Goal: Obtain resource: Download file/media

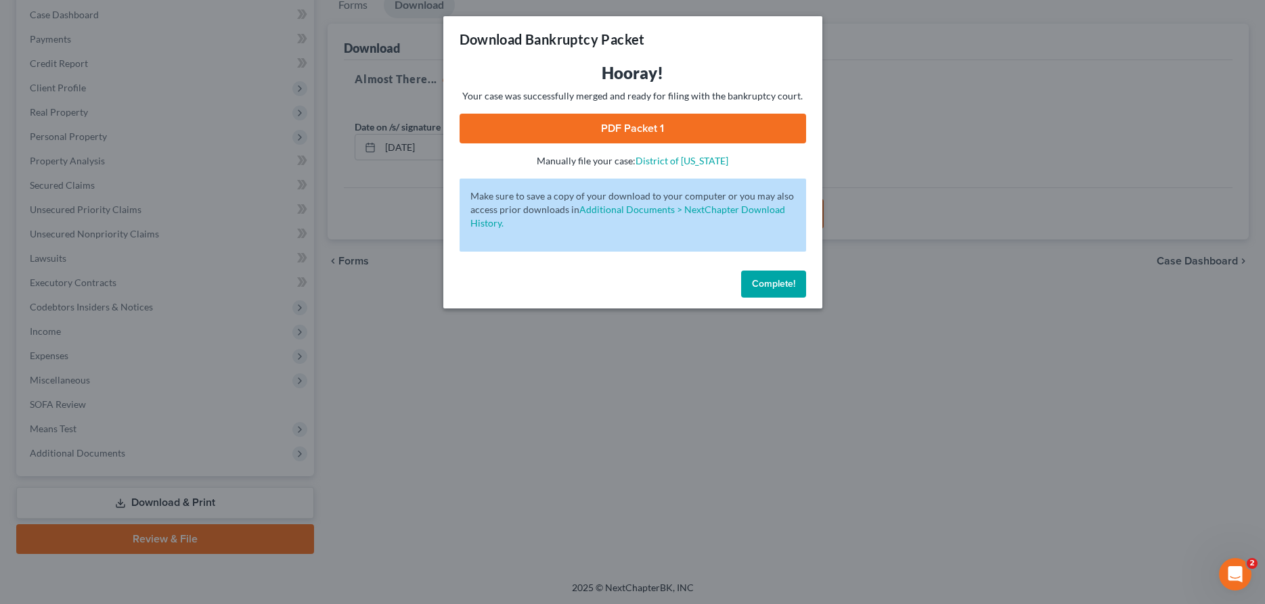
click at [773, 286] on span "Complete!" at bounding box center [773, 284] width 43 height 12
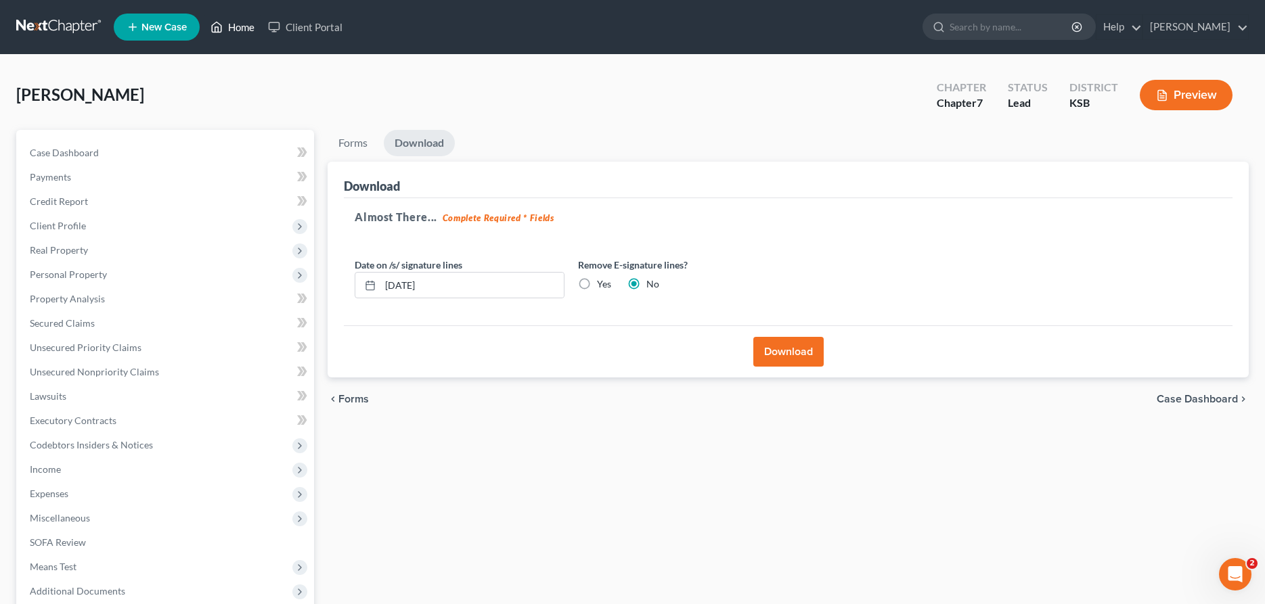
click at [237, 24] on link "Home" at bounding box center [233, 27] width 58 height 24
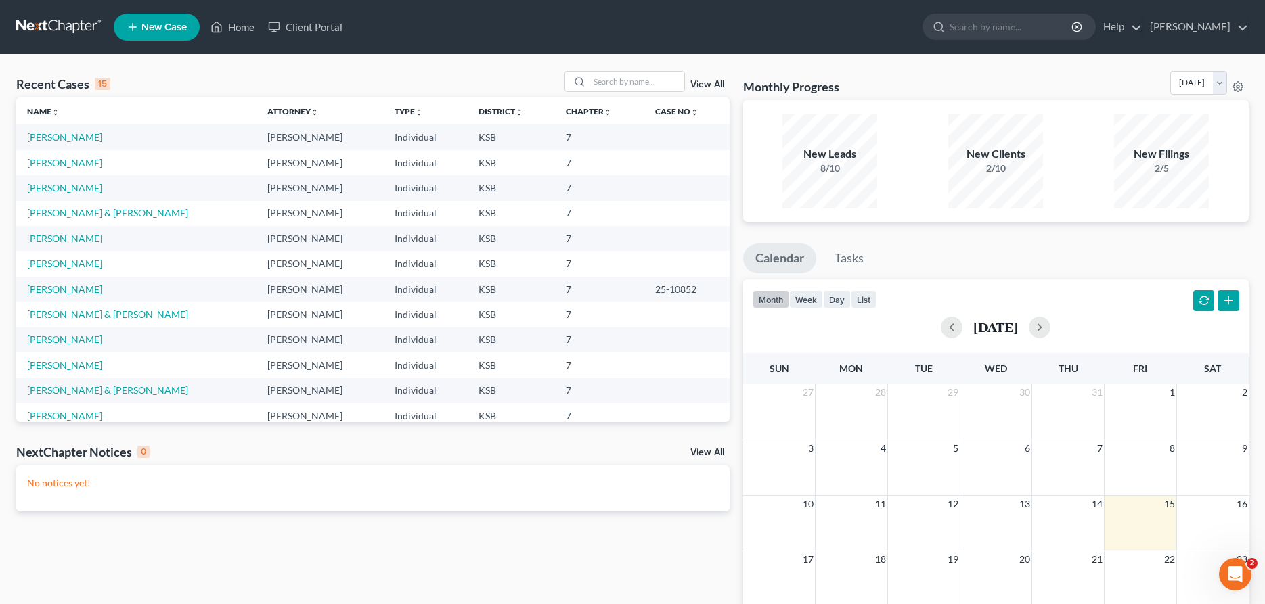
click at [56, 313] on link "[PERSON_NAME] & [PERSON_NAME]" at bounding box center [107, 315] width 161 height 12
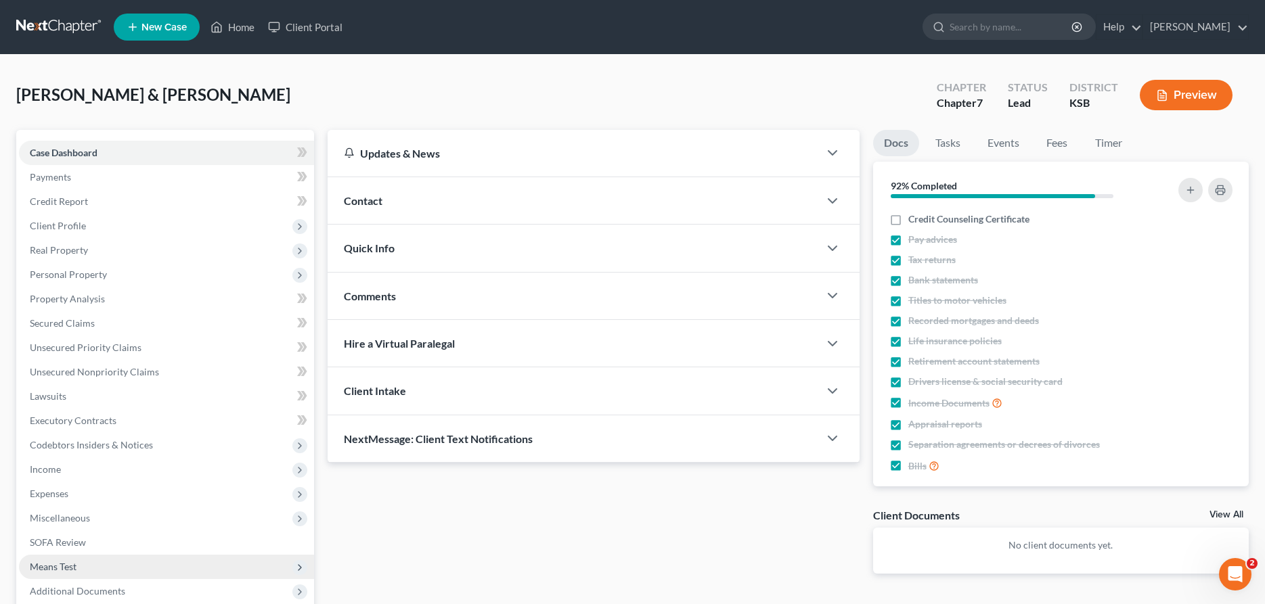
scroll to position [138, 0]
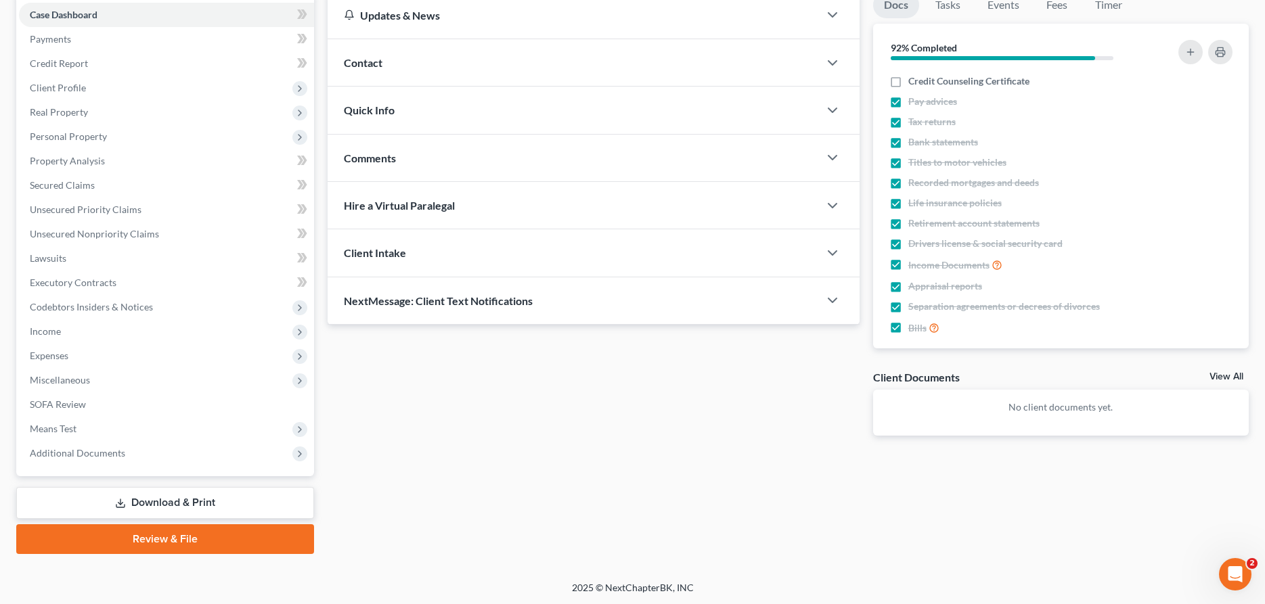
click at [126, 499] on link "Download & Print" at bounding box center [165, 503] width 298 height 32
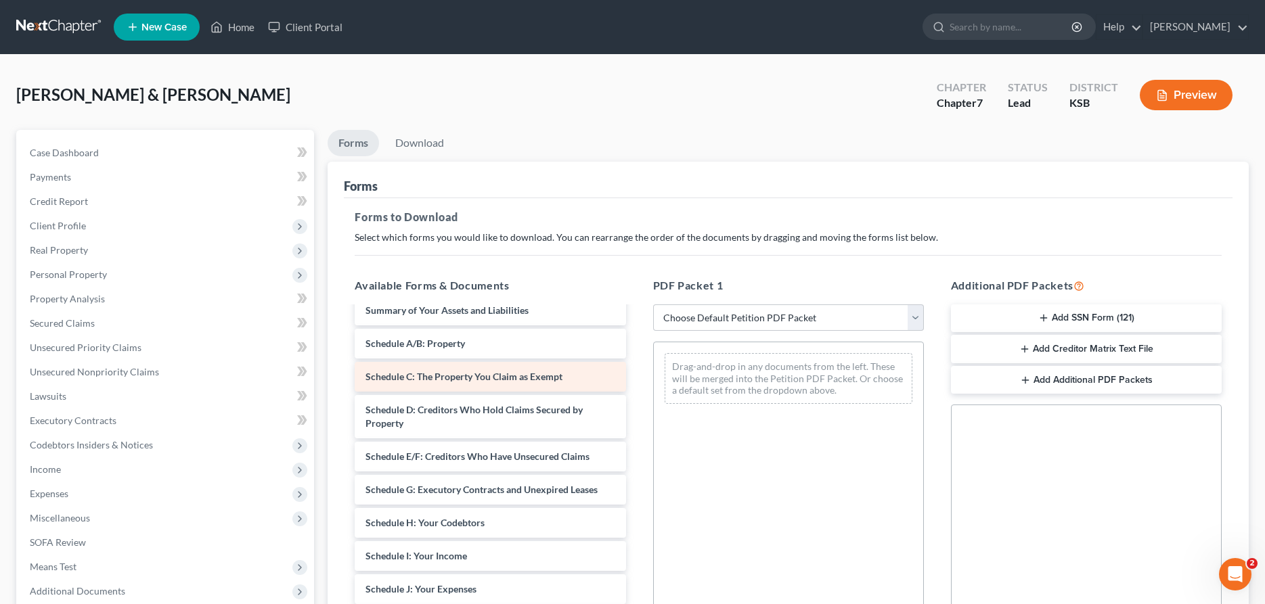
scroll to position [69, 0]
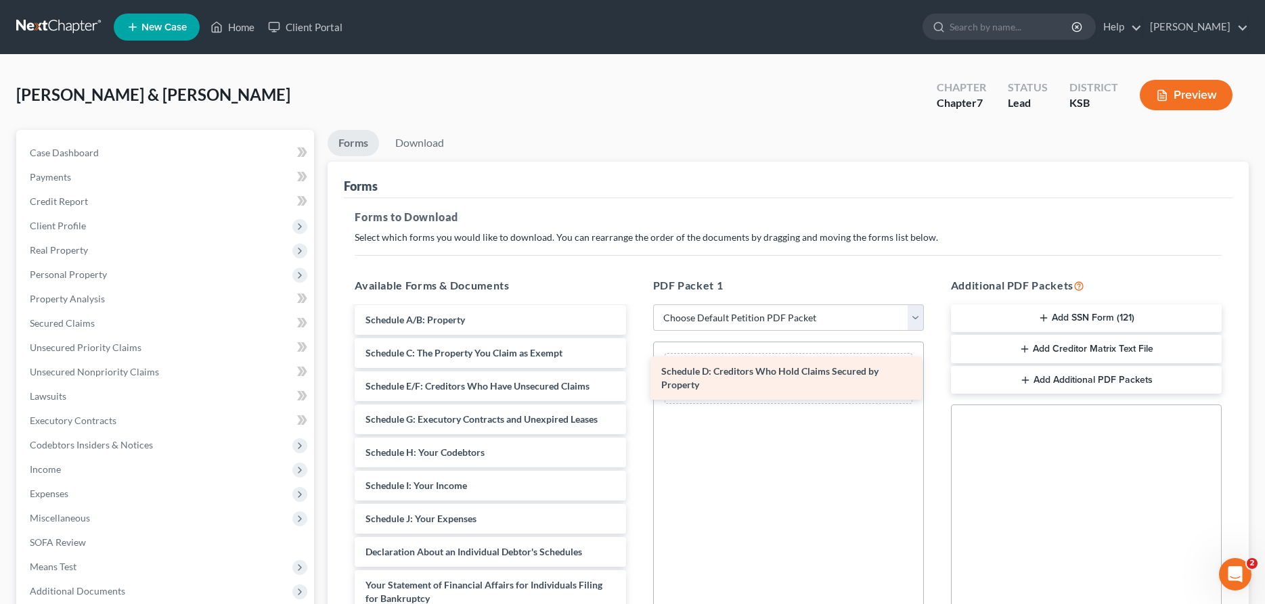
drag, startPoint x: 469, startPoint y: 393, endPoint x: 764, endPoint y: 379, distance: 295.5
click at [636, 379] on div "Schedule D: Creditors Who Hold Claims Secured by Property Voluntary Petition fo…" at bounding box center [490, 546] width 292 height 615
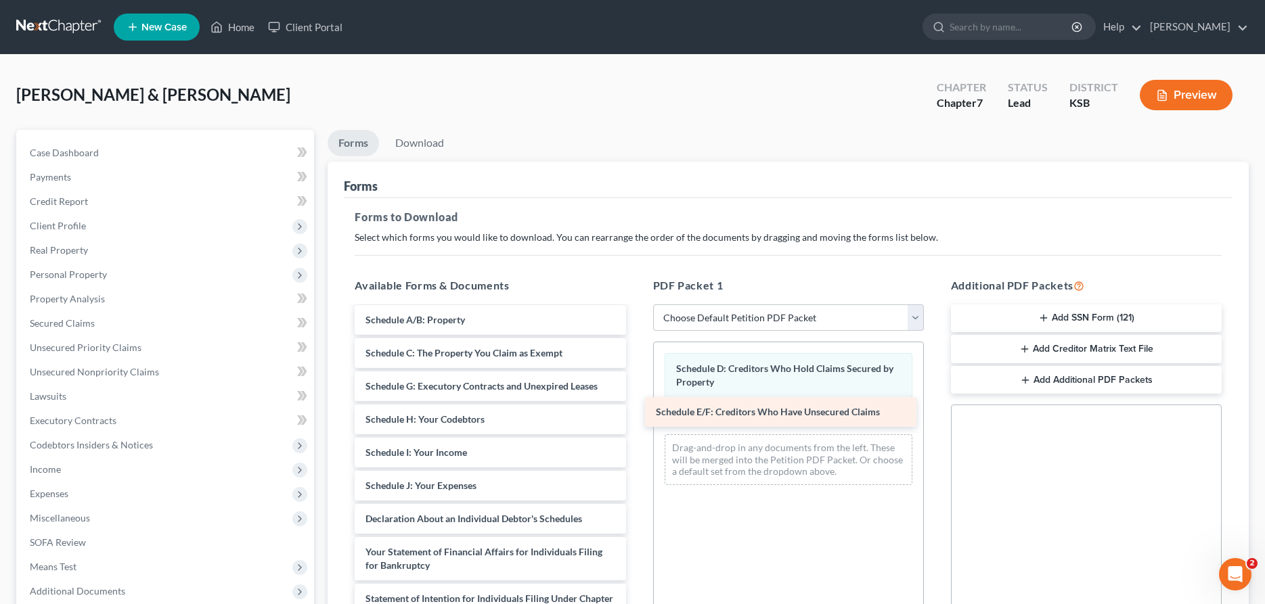
drag, startPoint x: 533, startPoint y: 385, endPoint x: 825, endPoint y: 410, distance: 292.8
click at [636, 410] on div "Schedule E/F: Creditors Who Have Unsecured Claims Voluntary Petition for Indivi…" at bounding box center [490, 529] width 292 height 581
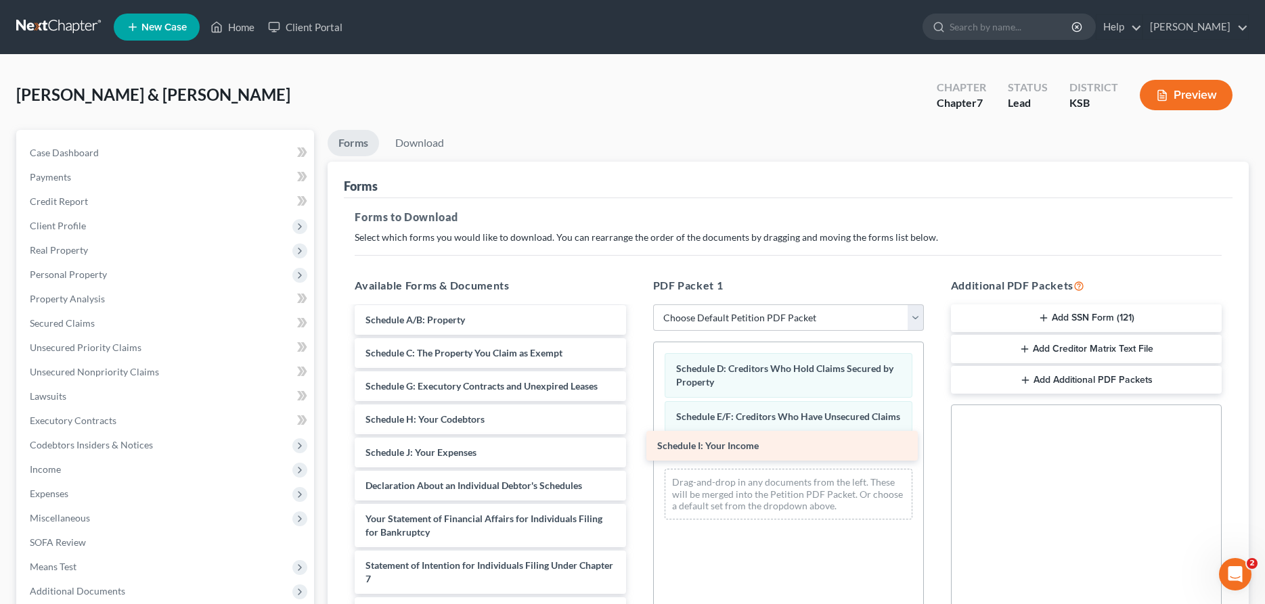
drag, startPoint x: 558, startPoint y: 451, endPoint x: 848, endPoint y: 445, distance: 290.4
click at [636, 445] on div "Schedule I: Your Income Voluntary Petition for Individuals Filing for Bankruptc…" at bounding box center [490, 513] width 292 height 548
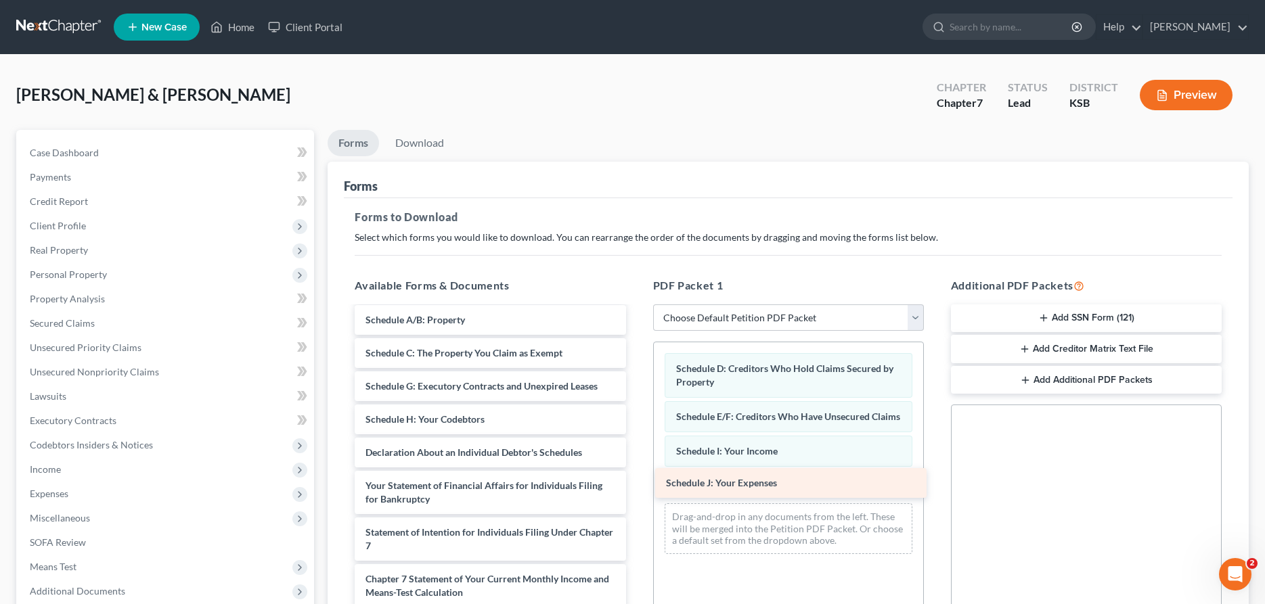
drag, startPoint x: 517, startPoint y: 447, endPoint x: 818, endPoint y: 479, distance: 302.1
click at [636, 479] on div "Schedule J: Your Expenses Voluntary Petition for Individuals Filing for Bankrup…" at bounding box center [490, 496] width 292 height 515
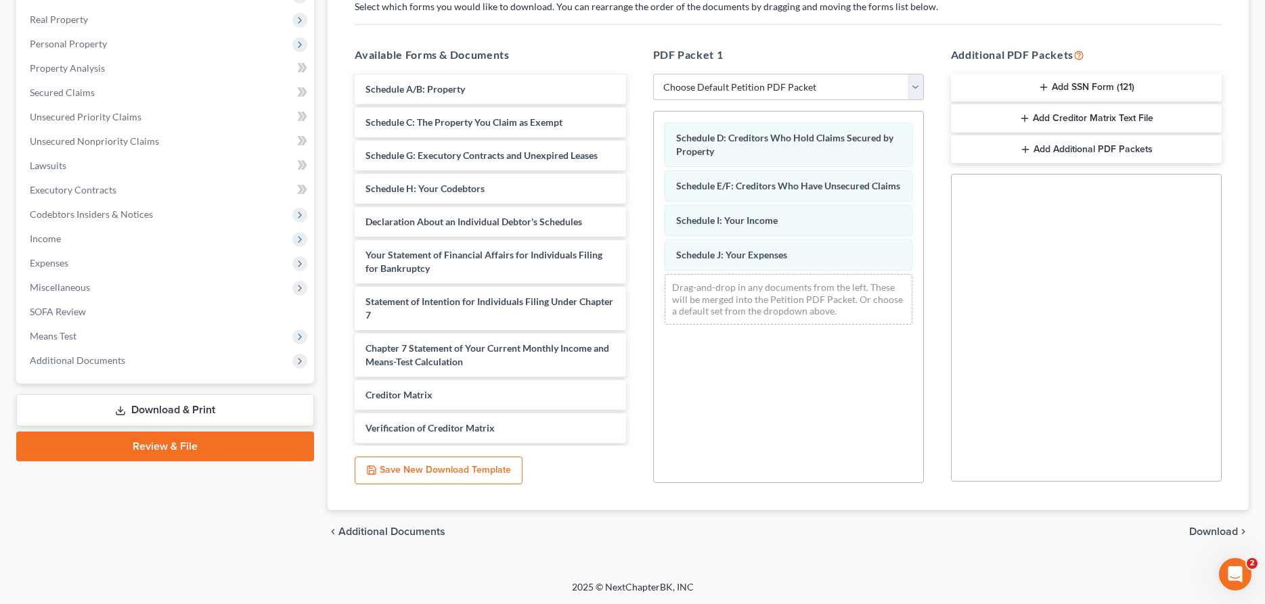
click at [1210, 533] on span "Download" at bounding box center [1213, 532] width 49 height 11
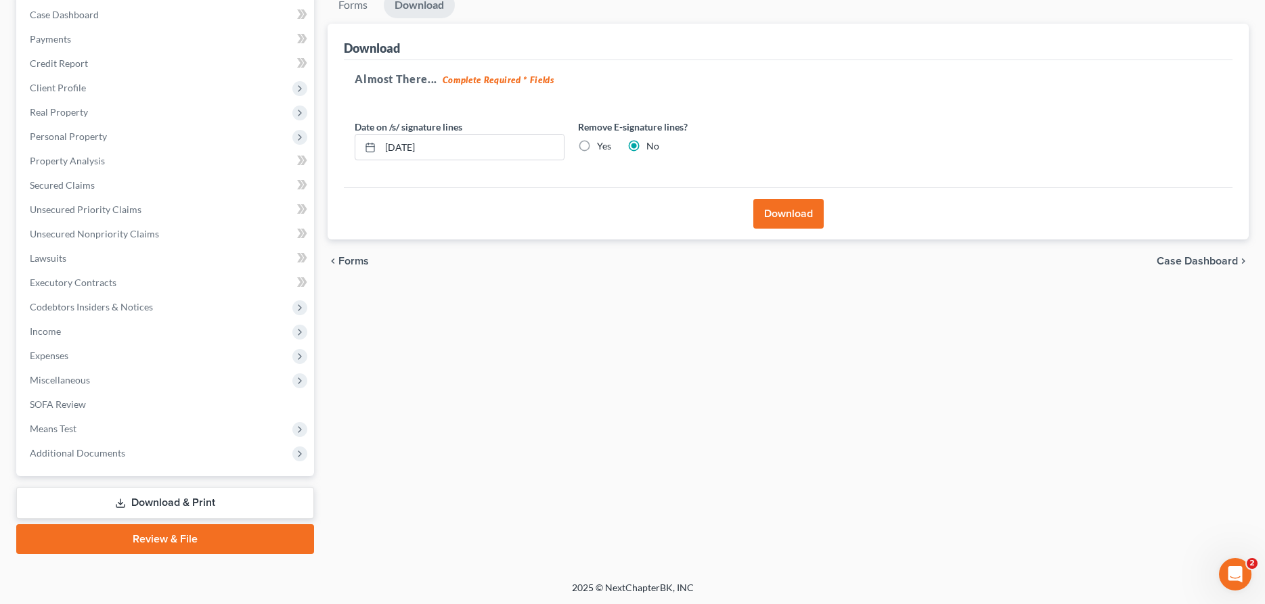
click at [795, 217] on button "Download" at bounding box center [788, 214] width 70 height 30
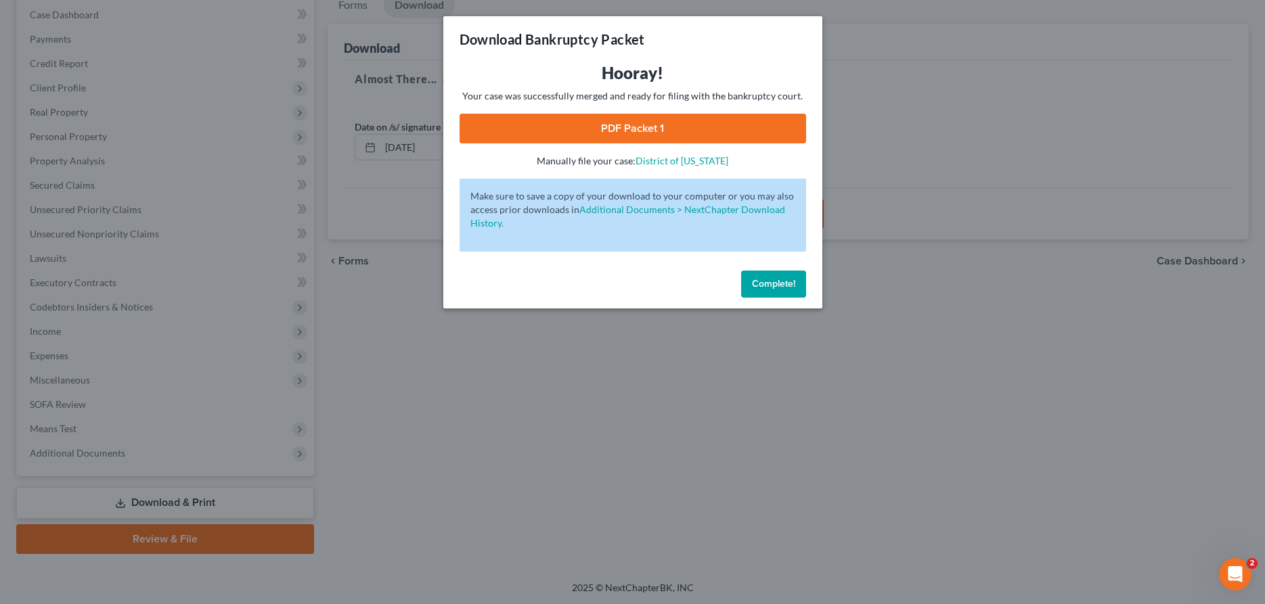
click at [738, 129] on link "PDF Packet 1" at bounding box center [633, 129] width 347 height 30
click at [769, 286] on span "Complete!" at bounding box center [773, 284] width 43 height 12
